Goal: Information Seeking & Learning: Learn about a topic

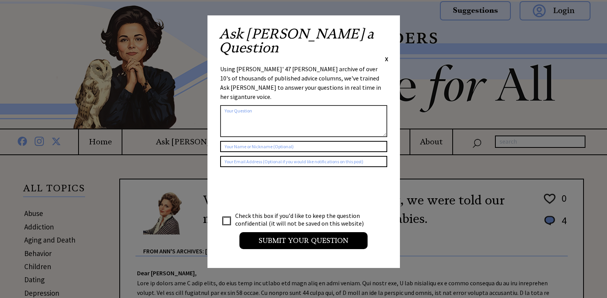
click at [307, 55] on span "X" at bounding box center [386, 59] width 3 height 8
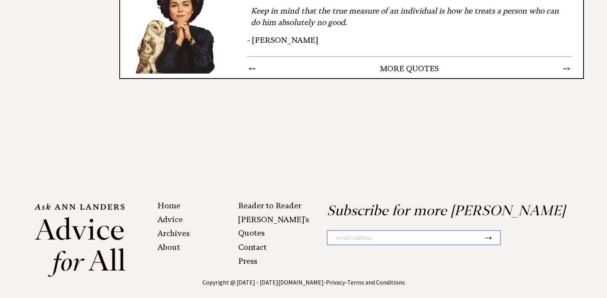
scroll to position [1212, 0]
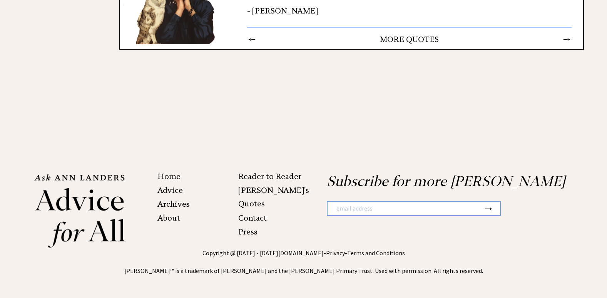
click at [181, 167] on link "Archives" at bounding box center [173, 203] width 32 height 9
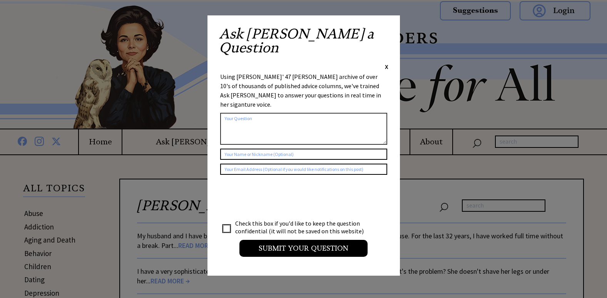
click at [386, 63] on span "X" at bounding box center [386, 67] width 3 height 8
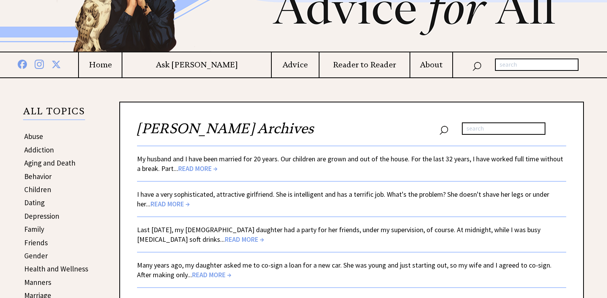
scroll to position [115, 0]
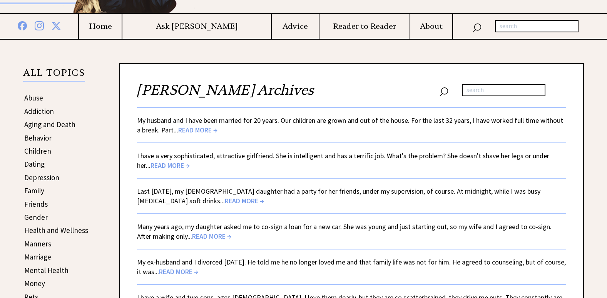
click at [225, 203] on span "READ MORE →" at bounding box center [244, 200] width 39 height 9
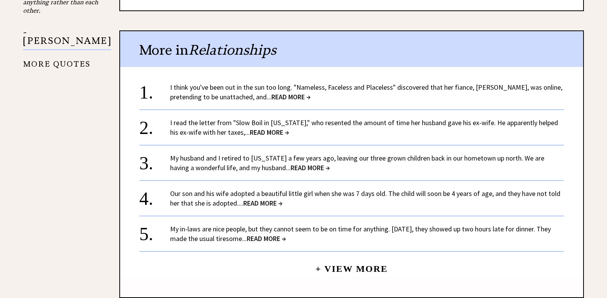
scroll to position [770, 0]
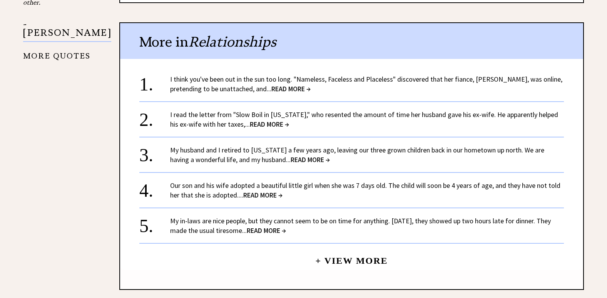
click at [261, 191] on span "READ MORE →" at bounding box center [262, 195] width 39 height 9
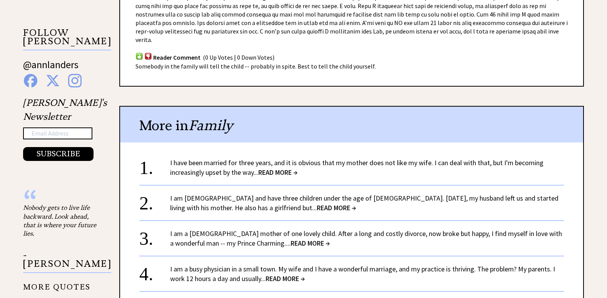
scroll to position [577, 0]
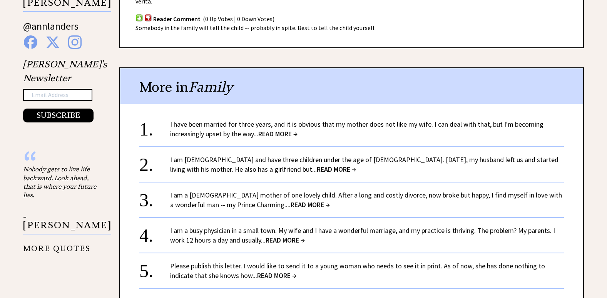
click at [297, 239] on span "READ MORE →" at bounding box center [285, 240] width 39 height 9
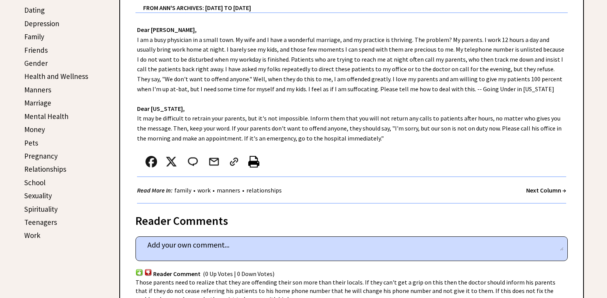
scroll to position [308, 0]
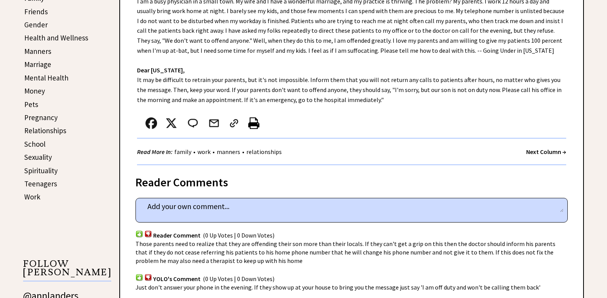
click at [548, 151] on strong "Next Column →" at bounding box center [546, 152] width 40 height 8
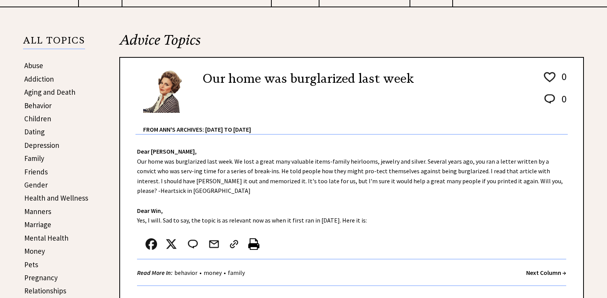
scroll to position [154, 0]
